Goal: Check status: Check status

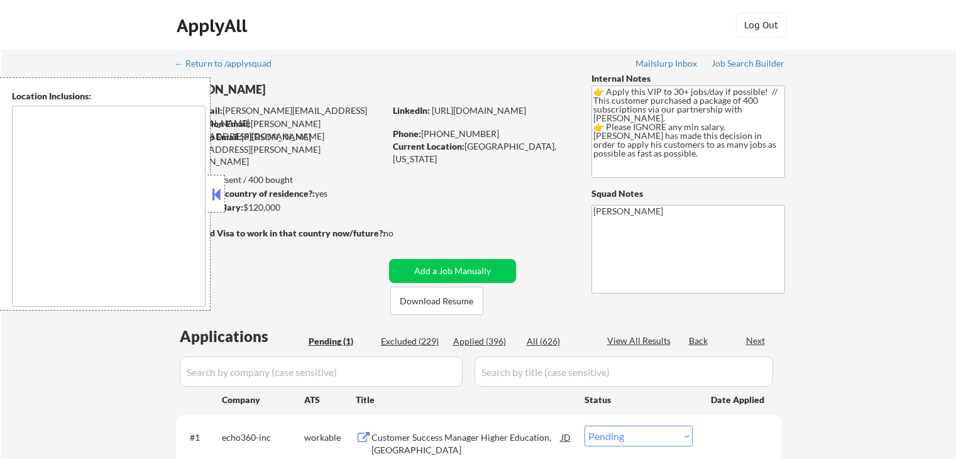
scroll to position [126, 0]
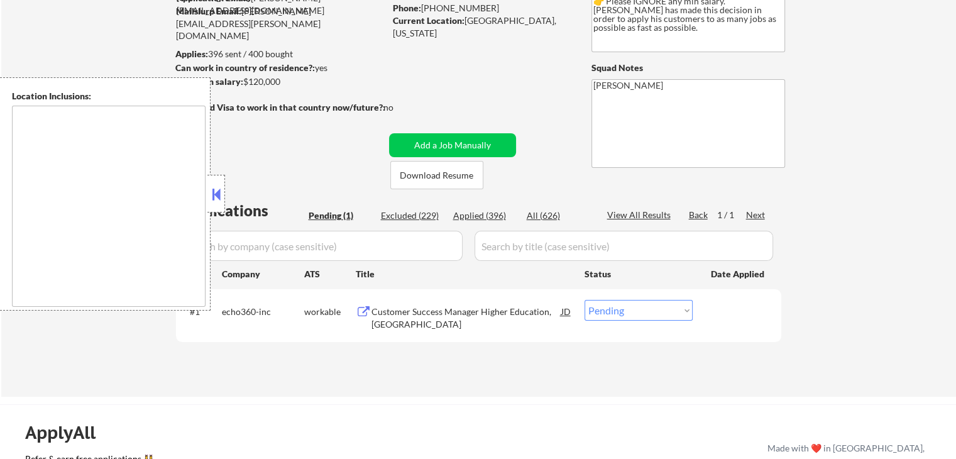
click at [365, 310] on button at bounding box center [364, 312] width 16 height 12
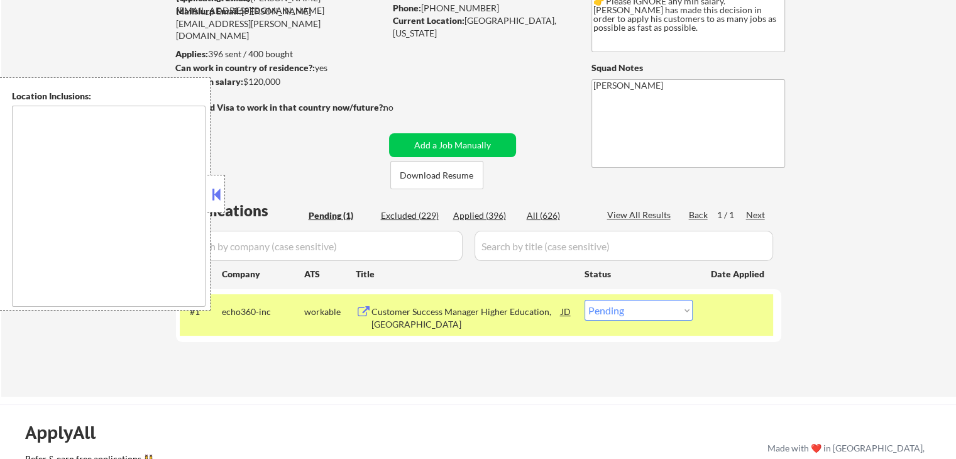
click at [644, 312] on select "Choose an option... Pending Applied Excluded (Questions) Excluded (Expired) Exc…" at bounding box center [639, 310] width 108 height 21
click at [585, 300] on select "Choose an option... Pending Applied Excluded (Questions) Excluded (Expired) Exc…" at bounding box center [639, 310] width 108 height 21
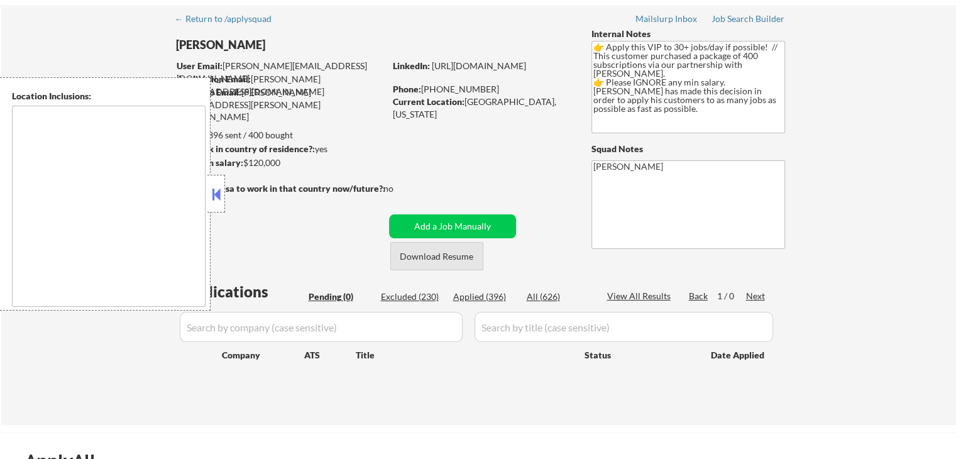
scroll to position [0, 0]
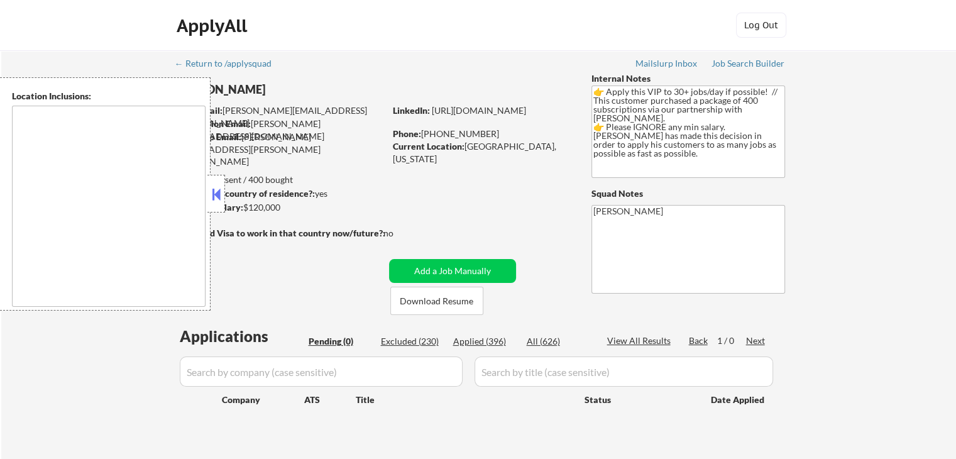
click at [485, 341] on div "Applied (396)" at bounding box center [484, 341] width 63 height 13
select select ""applied""
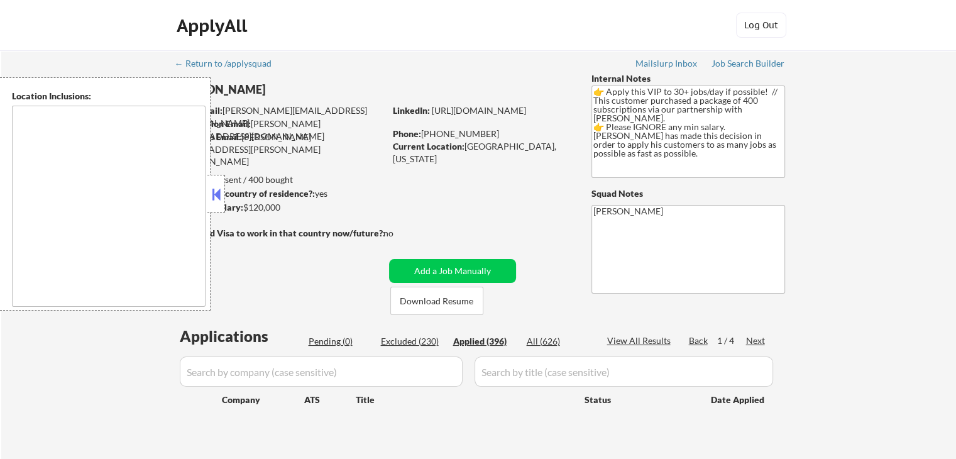
select select ""applied""
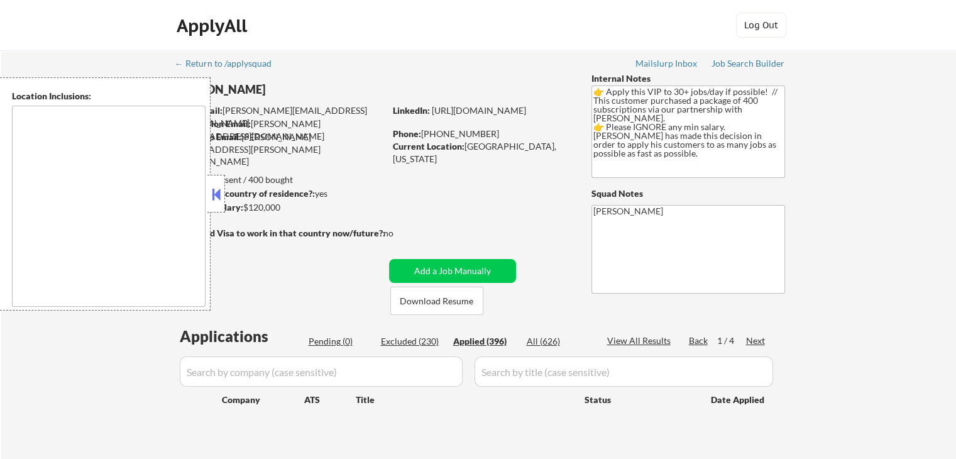
select select ""applied""
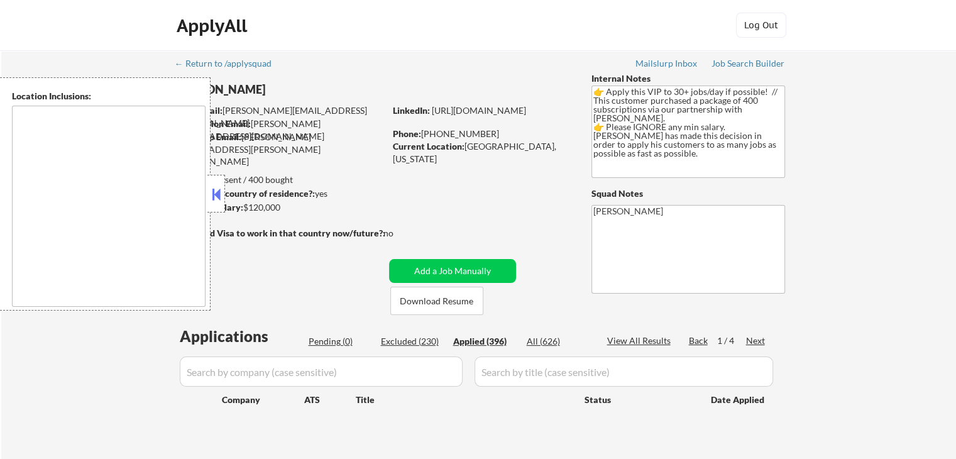
select select ""applied""
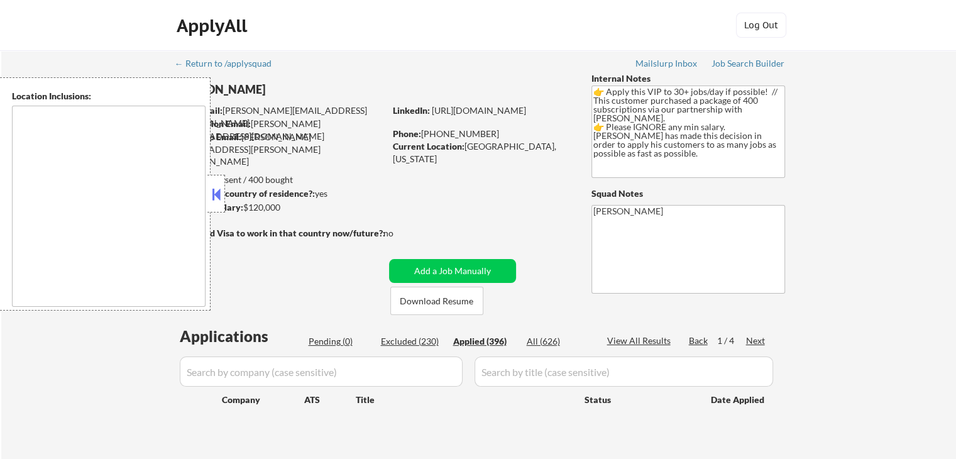
select select ""applied""
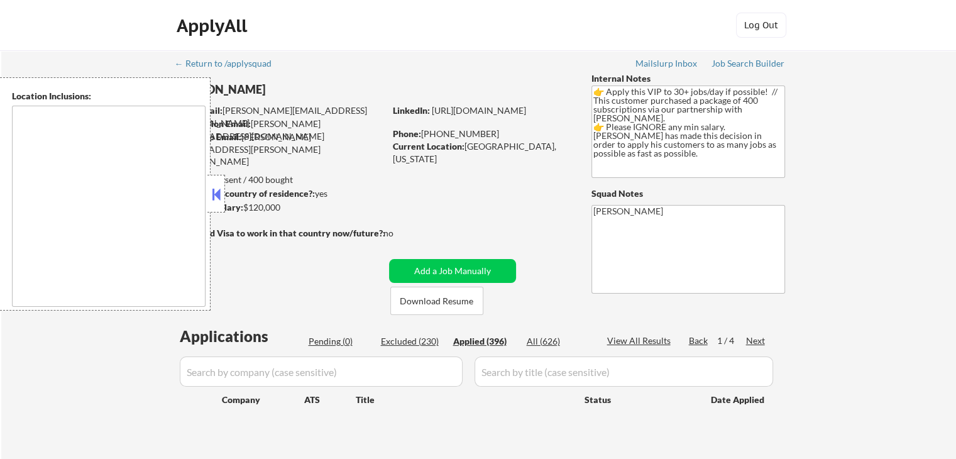
select select ""applied""
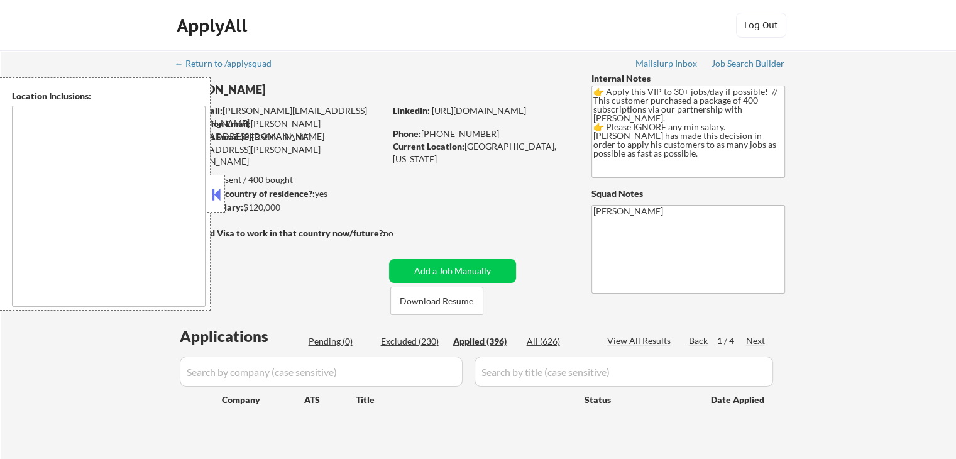
select select ""applied""
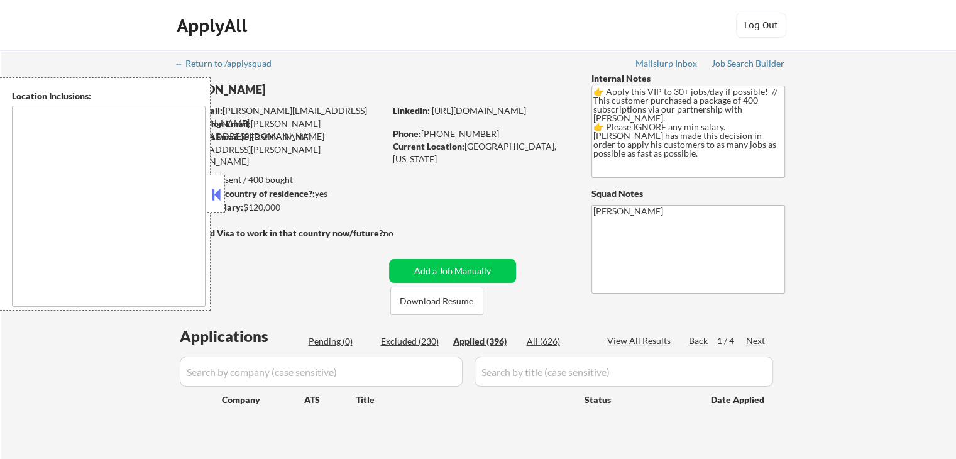
select select ""applied""
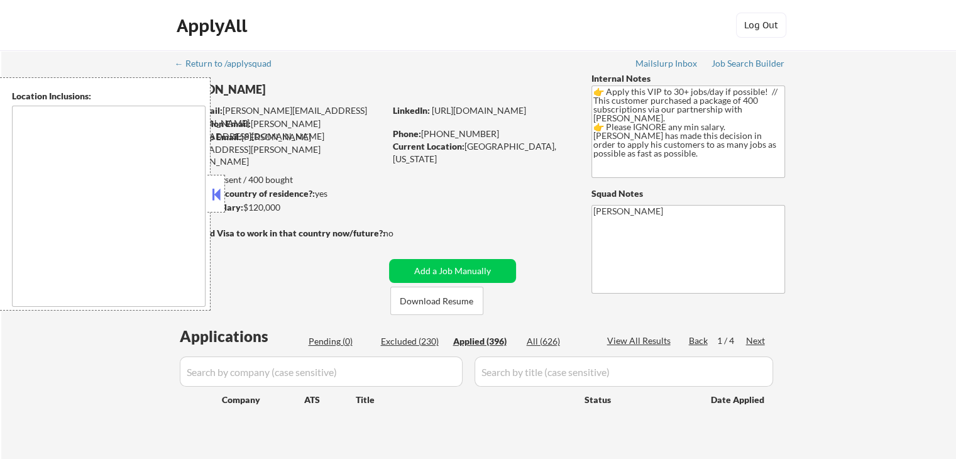
select select ""applied""
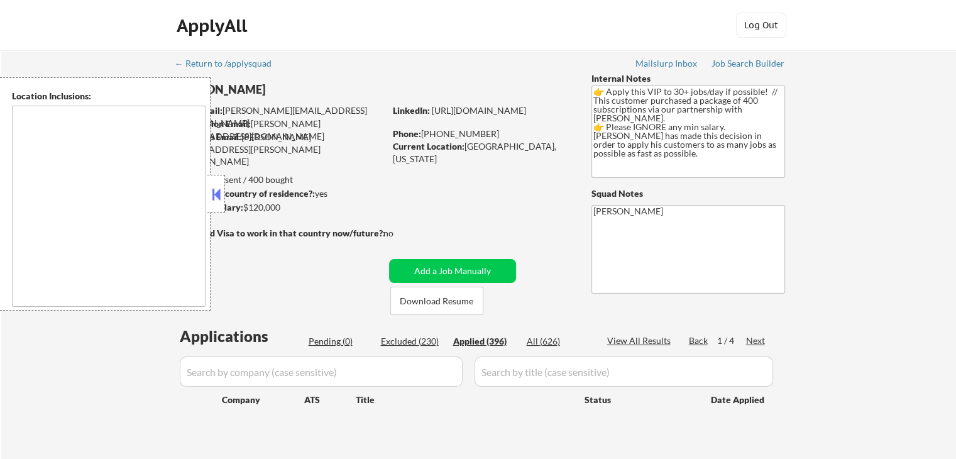
select select ""applied""
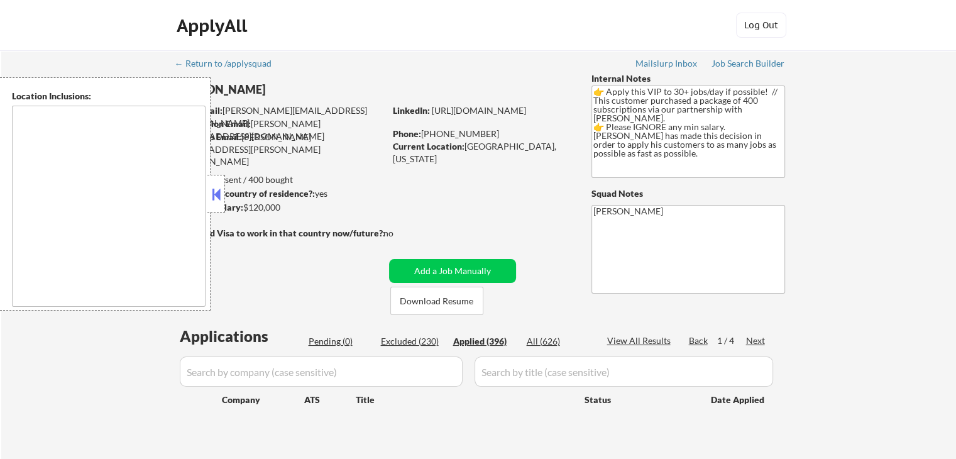
select select ""applied""
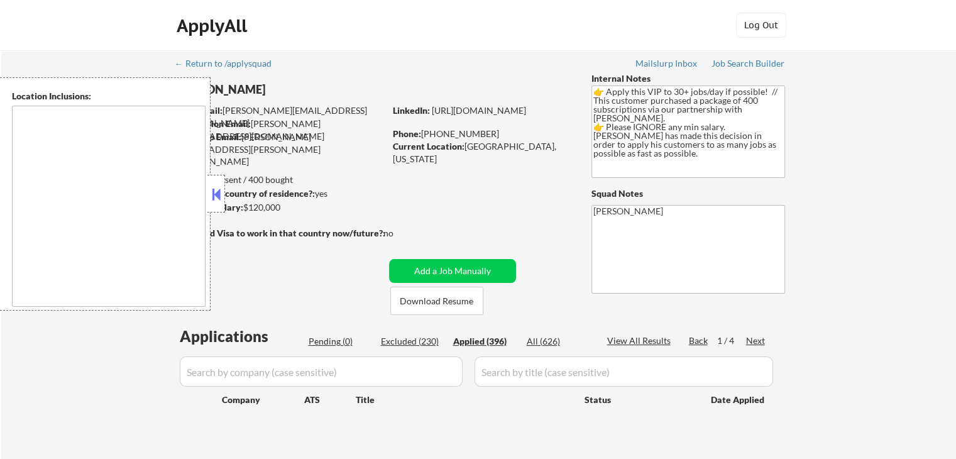
select select ""applied""
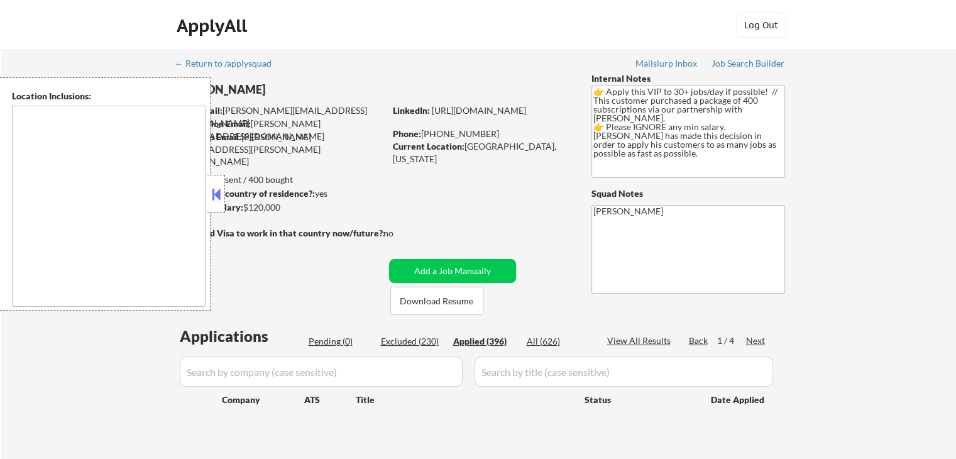
select select ""applied""
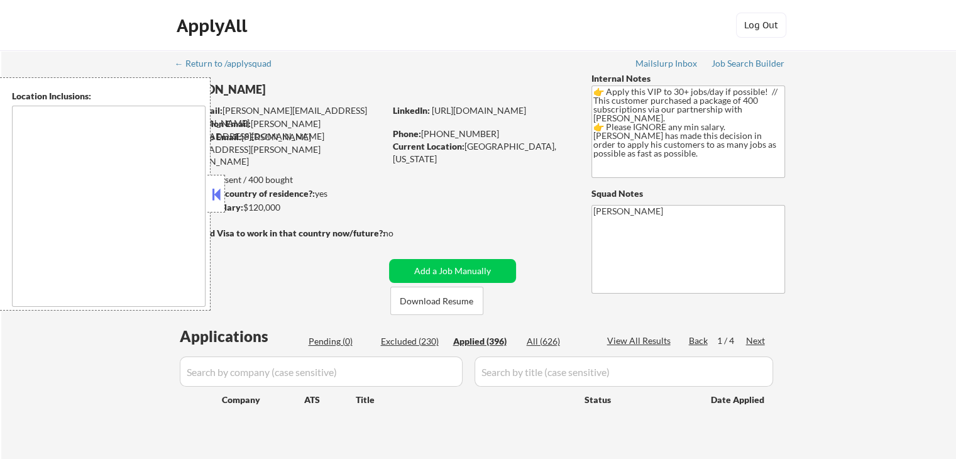
select select ""applied""
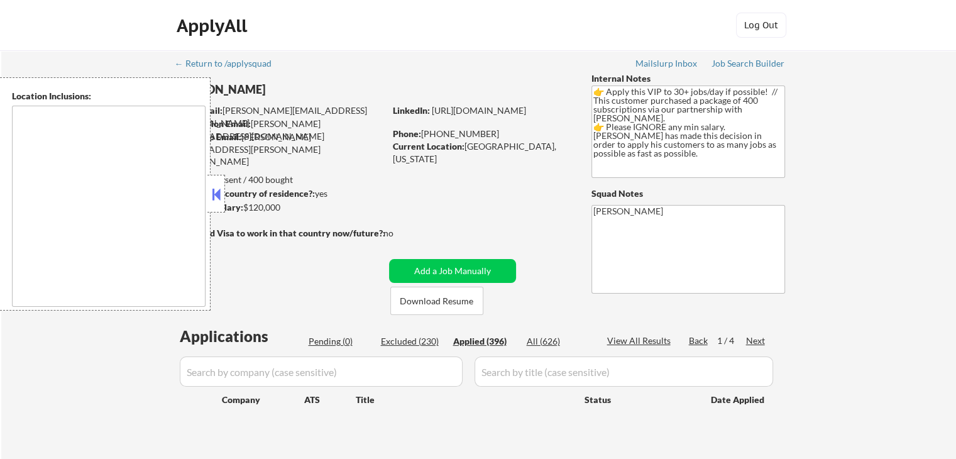
select select ""applied""
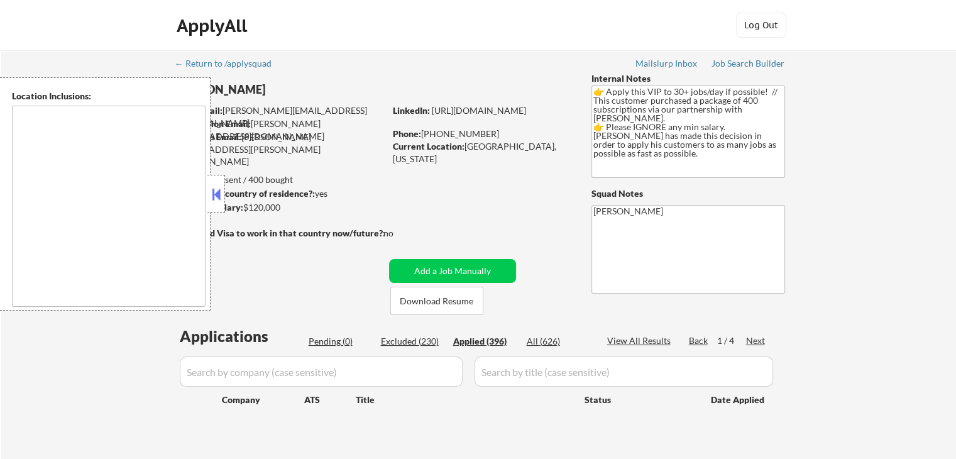
select select ""applied""
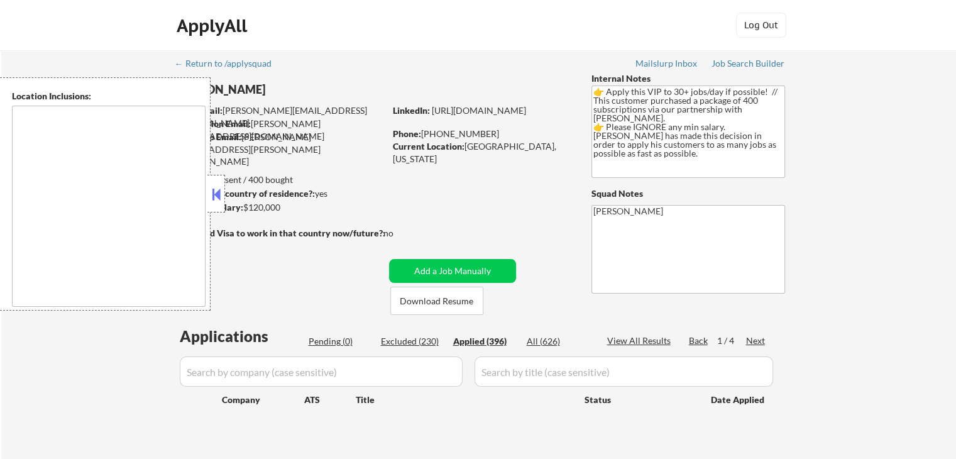
select select ""applied""
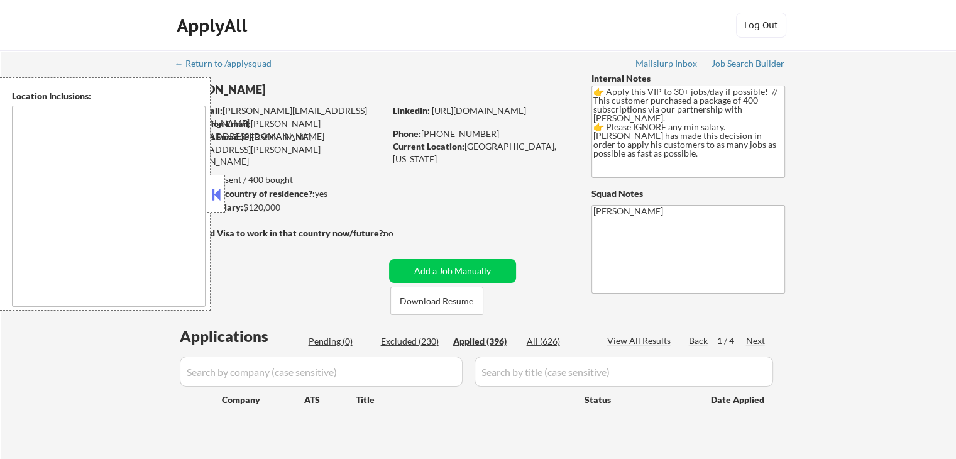
select select ""applied""
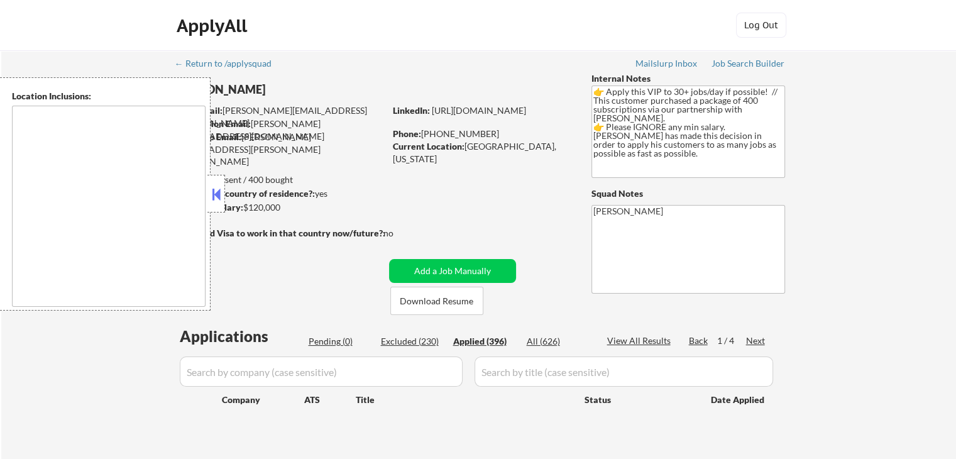
select select ""applied""
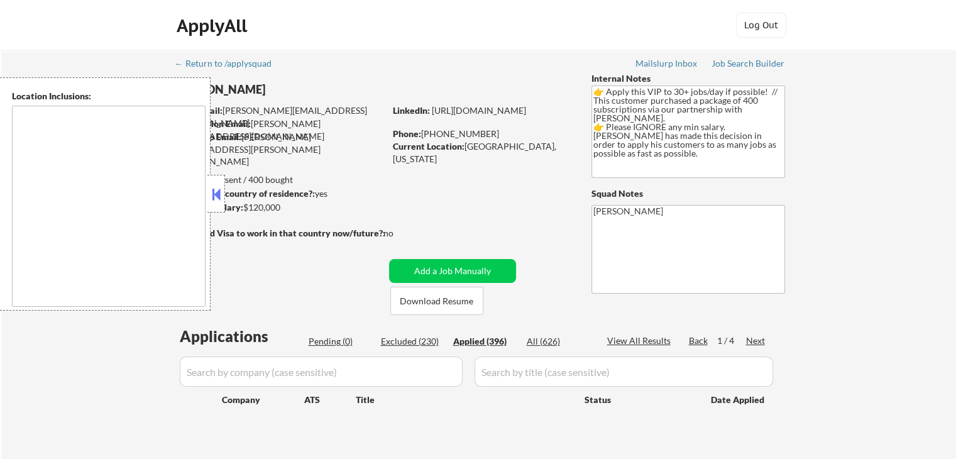
select select ""applied""
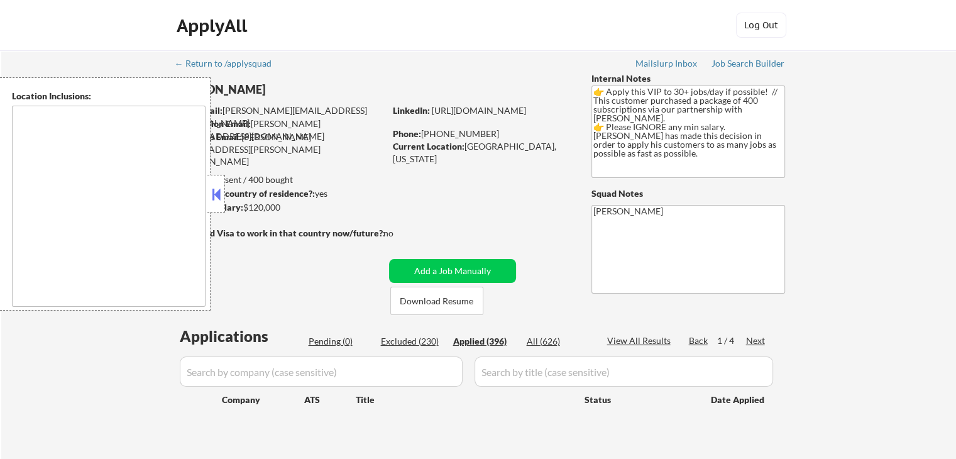
select select ""applied""
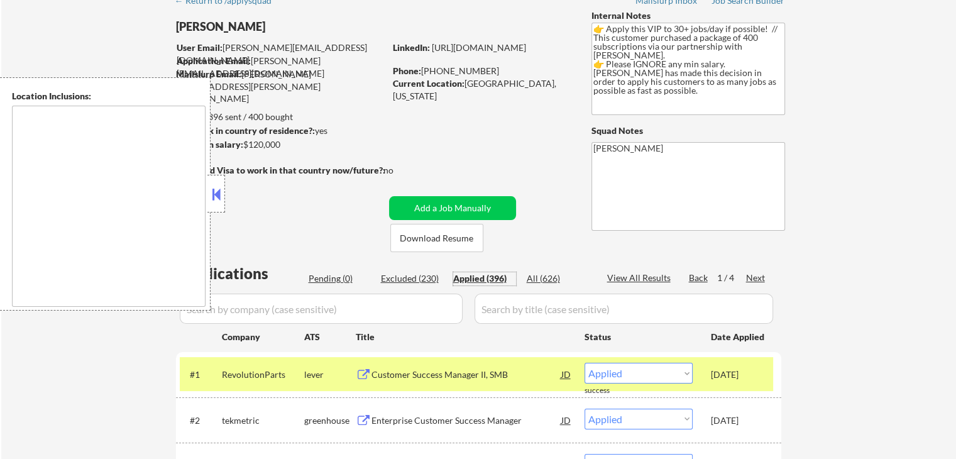
scroll to position [189, 0]
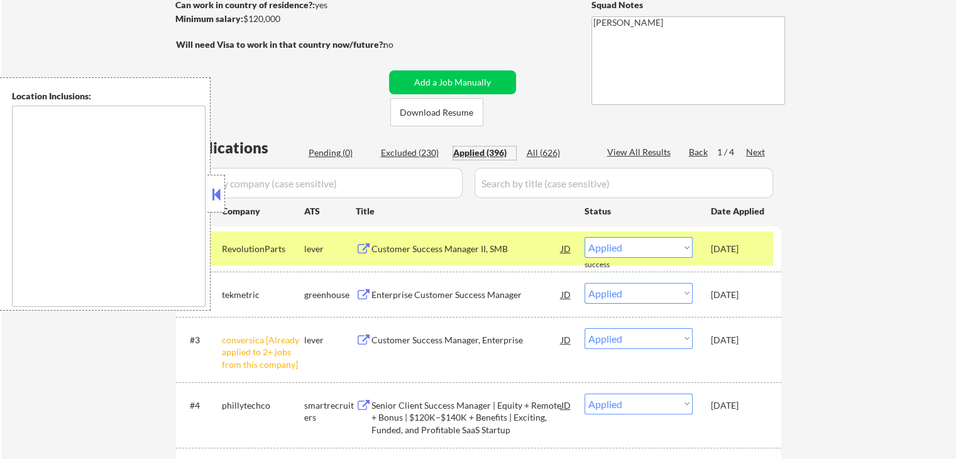
click at [361, 251] on button at bounding box center [364, 249] width 16 height 12
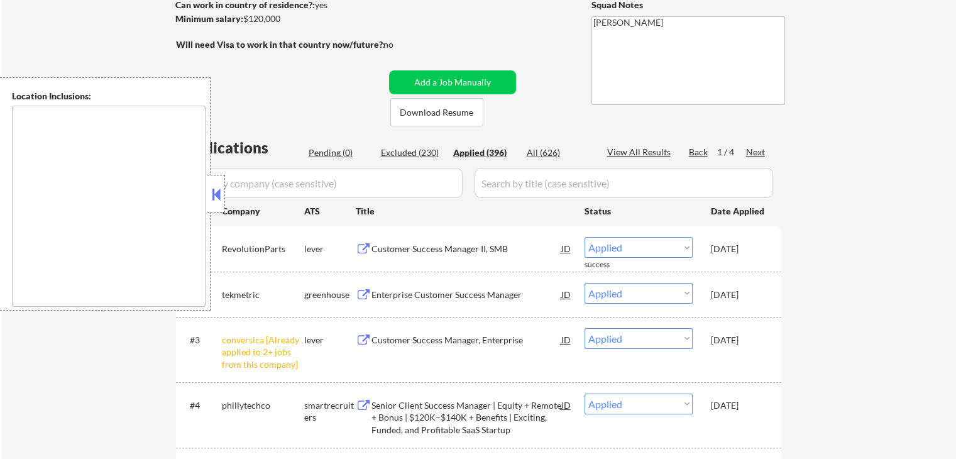
click at [219, 195] on button at bounding box center [216, 194] width 14 height 19
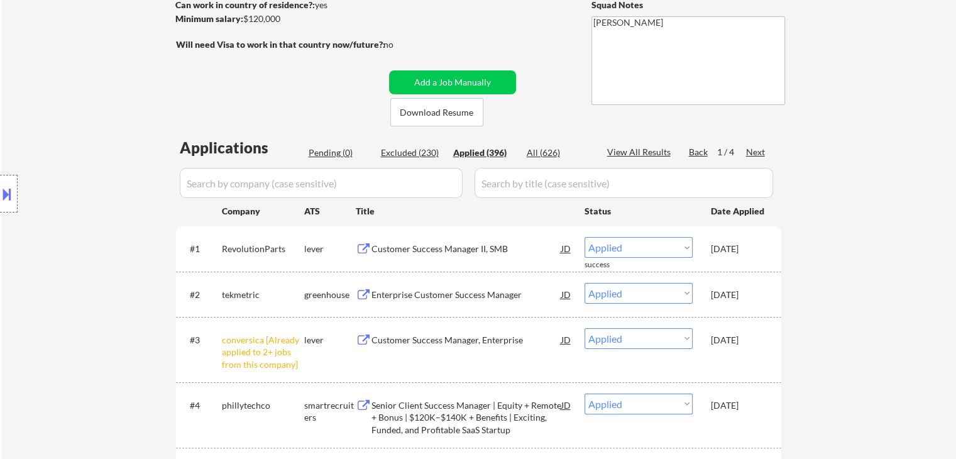
click at [62, 133] on div "Location Inclusions:" at bounding box center [112, 193] width 225 height 233
